Goal: Navigation & Orientation: Find specific page/section

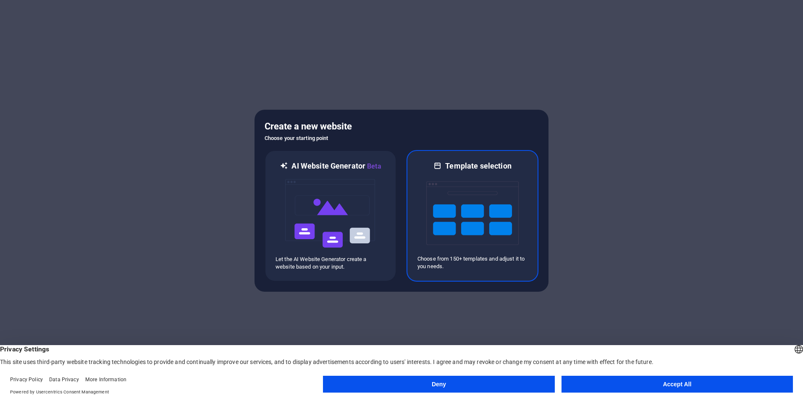
click at [466, 215] on img at bounding box center [472, 213] width 92 height 84
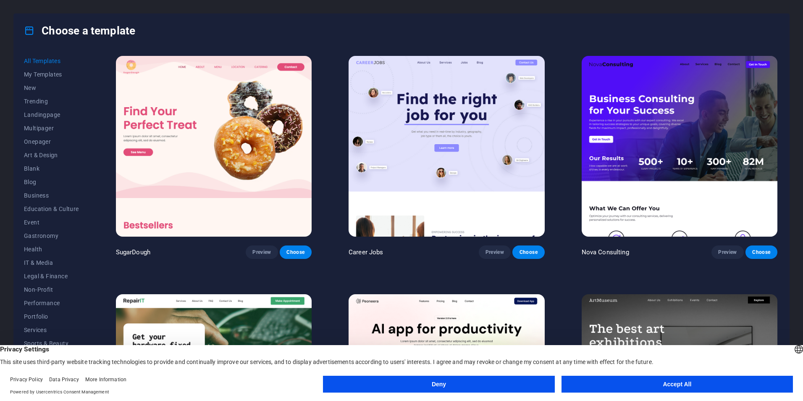
click at [640, 385] on button "Accept All" at bounding box center [676, 383] width 231 height 17
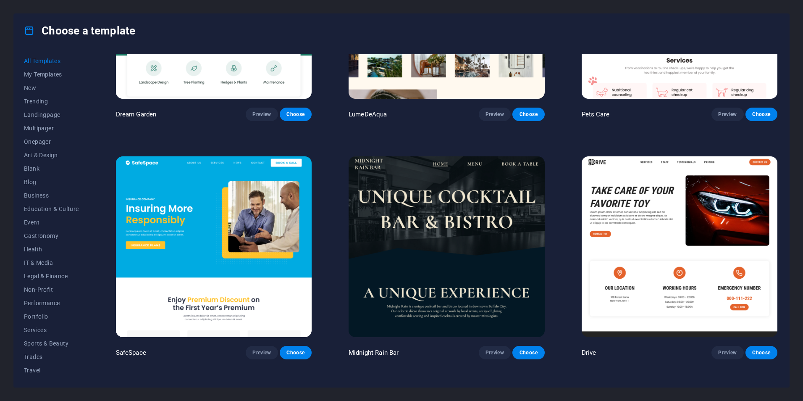
scroll to position [2087, 0]
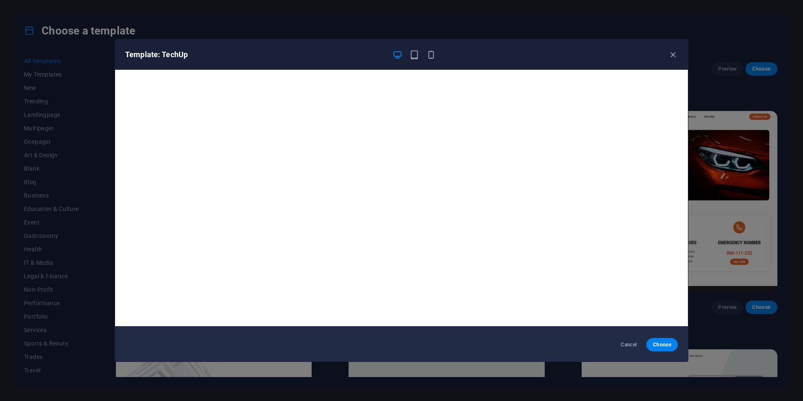
scroll to position [2, 0]
click at [665, 344] on span "Choose" at bounding box center [662, 344] width 18 height 7
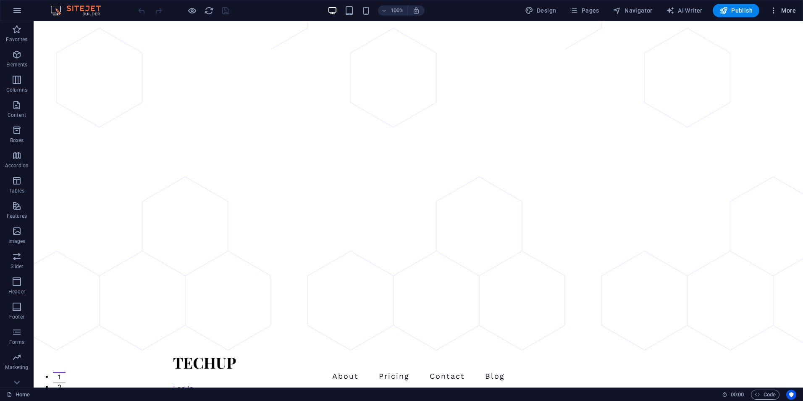
click at [792, 10] on span "More" at bounding box center [782, 10] width 26 height 8
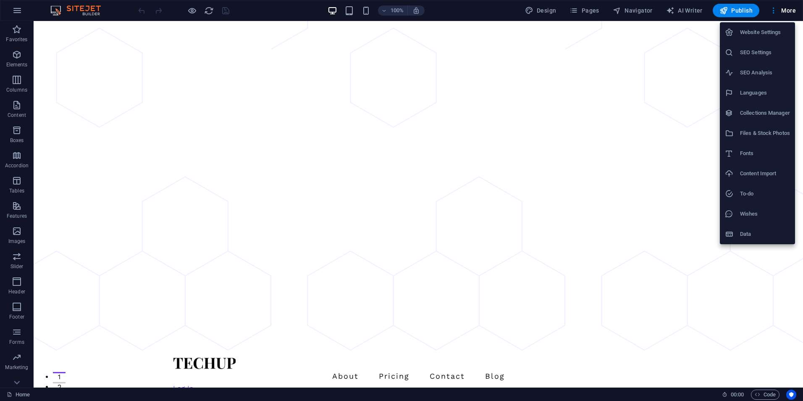
click at [688, 10] on div at bounding box center [401, 200] width 803 height 401
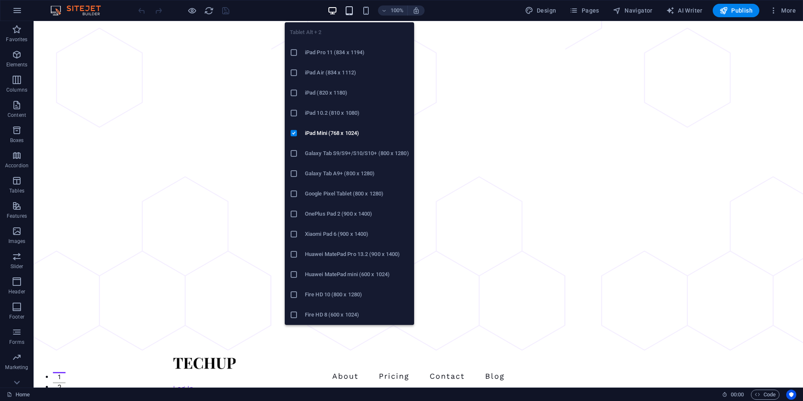
click at [351, 10] on icon "button" at bounding box center [349, 11] width 10 height 10
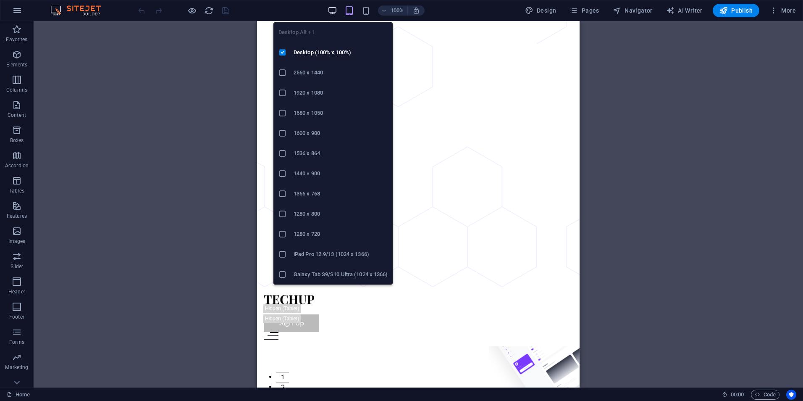
click at [330, 9] on icon "button" at bounding box center [333, 11] width 10 height 10
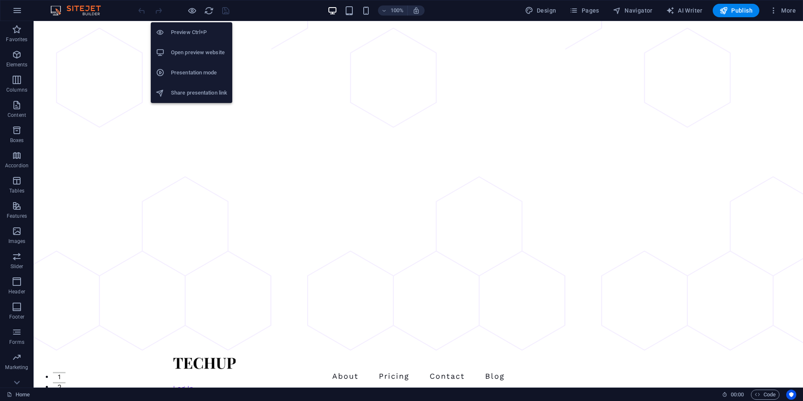
click at [191, 32] on h6 "Preview Ctrl+P" at bounding box center [199, 32] width 56 height 10
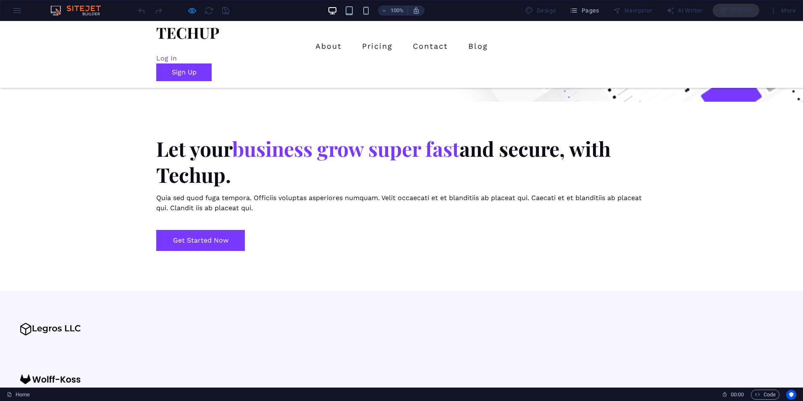
scroll to position [441, 0]
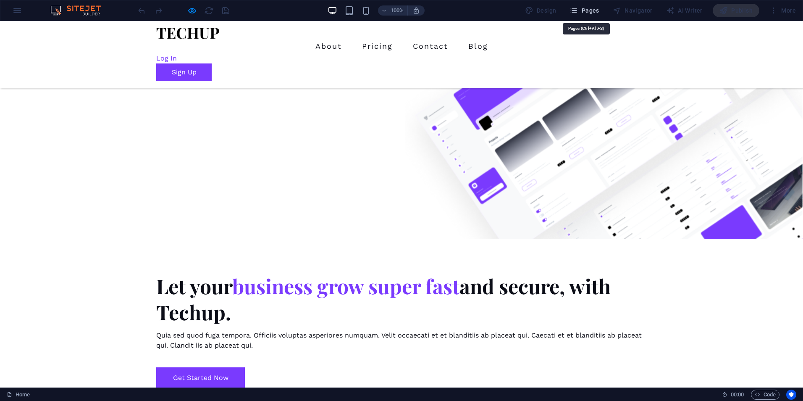
click at [586, 8] on span "Pages" at bounding box center [583, 10] width 29 height 8
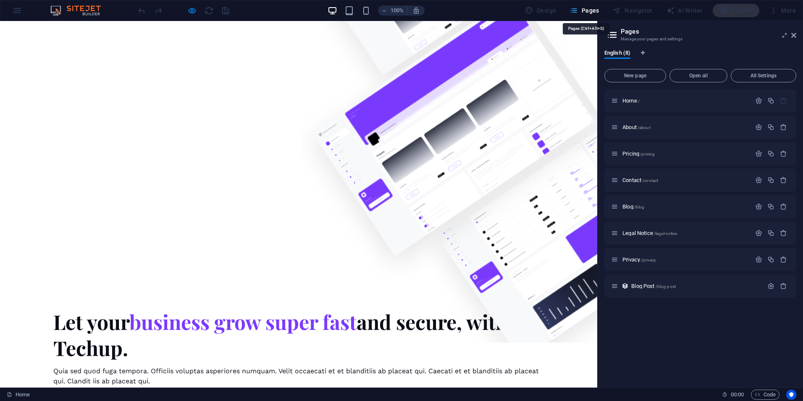
click at [587, 9] on span "Pages" at bounding box center [583, 10] width 29 height 8
click at [792, 35] on icon at bounding box center [793, 35] width 5 height 7
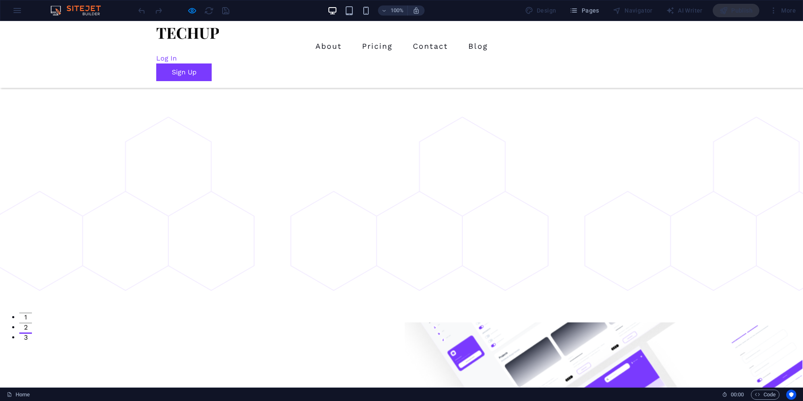
scroll to position [0, 0]
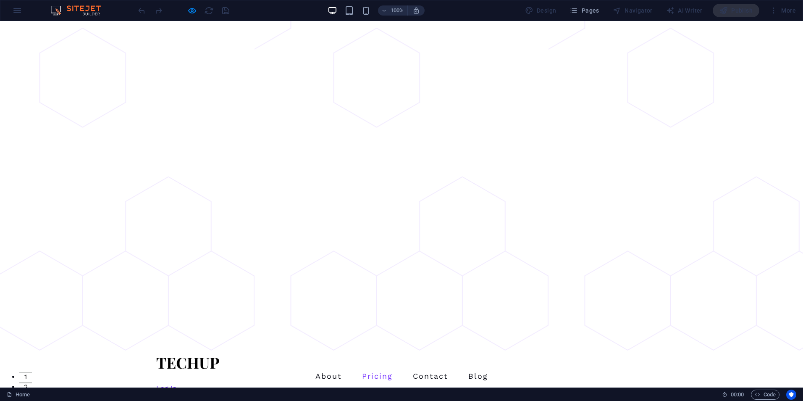
click at [359, 369] on link "Pricing" at bounding box center [377, 376] width 37 height 14
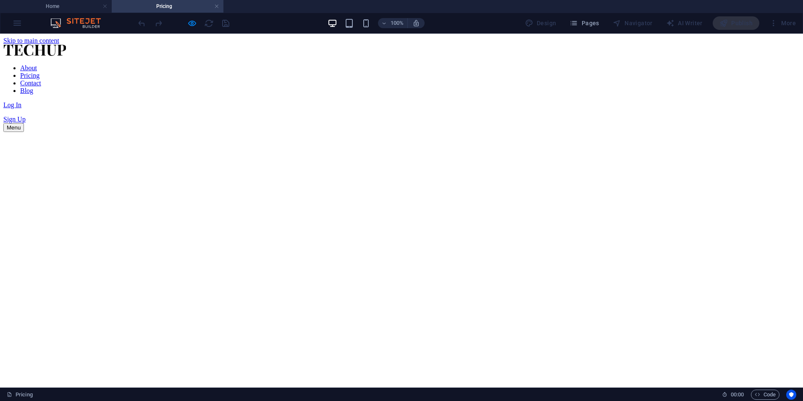
click at [418, 64] on nav "About Pricing Contact Blog" at bounding box center [401, 79] width 796 height 30
click at [411, 64] on nav "About Pricing Contact Blog" at bounding box center [401, 79] width 796 height 30
click at [307, 64] on nav "About Pricing Contact Blog" at bounding box center [401, 79] width 796 height 30
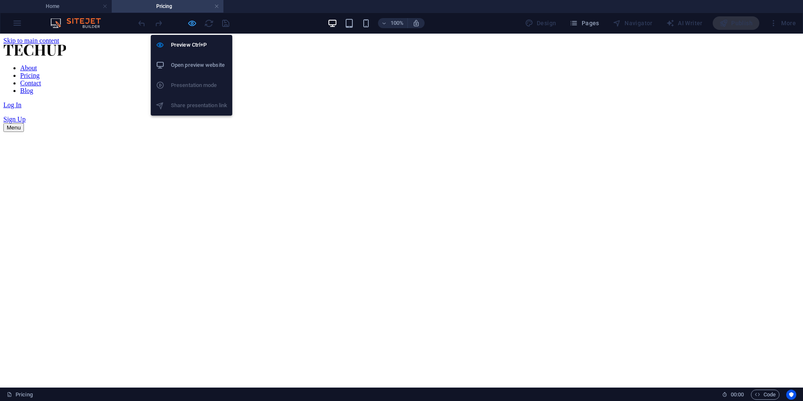
click at [192, 21] on icon "button" at bounding box center [192, 23] width 10 height 10
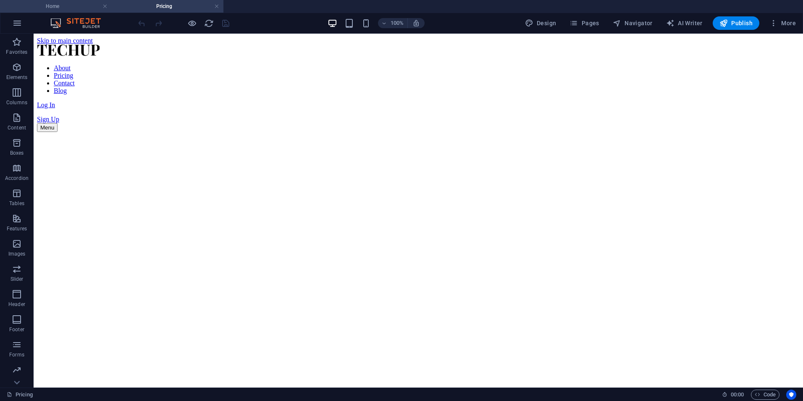
click at [47, 5] on h4 "Home" at bounding box center [56, 6] width 112 height 9
